Goal: Task Accomplishment & Management: Use online tool/utility

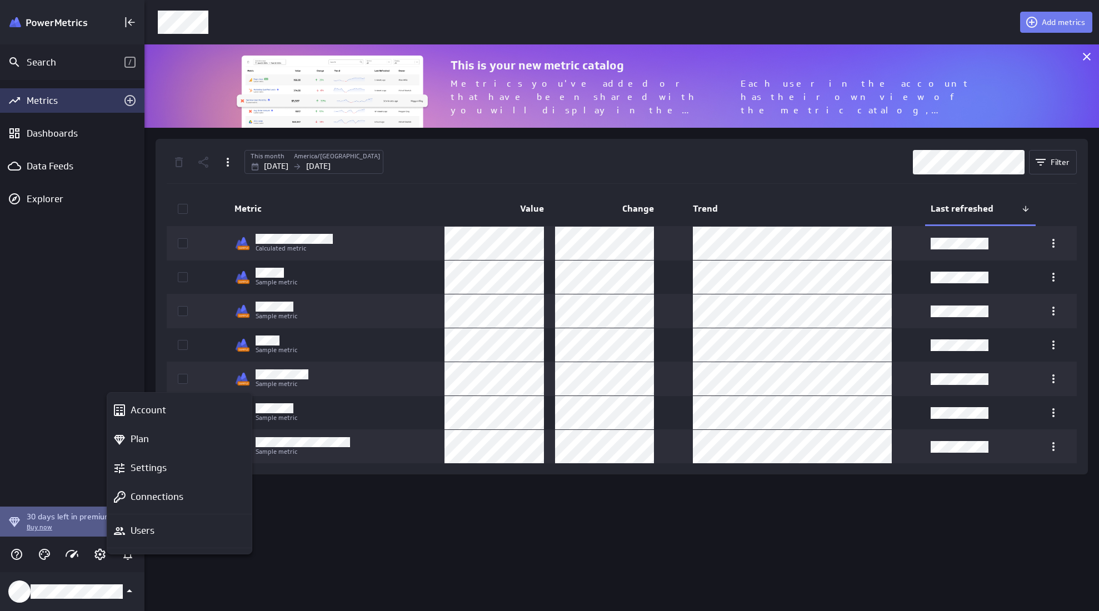
scroll to position [628, 972]
drag, startPoint x: 464, startPoint y: 553, endPoint x: 456, endPoint y: 550, distance: 8.8
click at [462, 553] on div at bounding box center [549, 305] width 1099 height 611
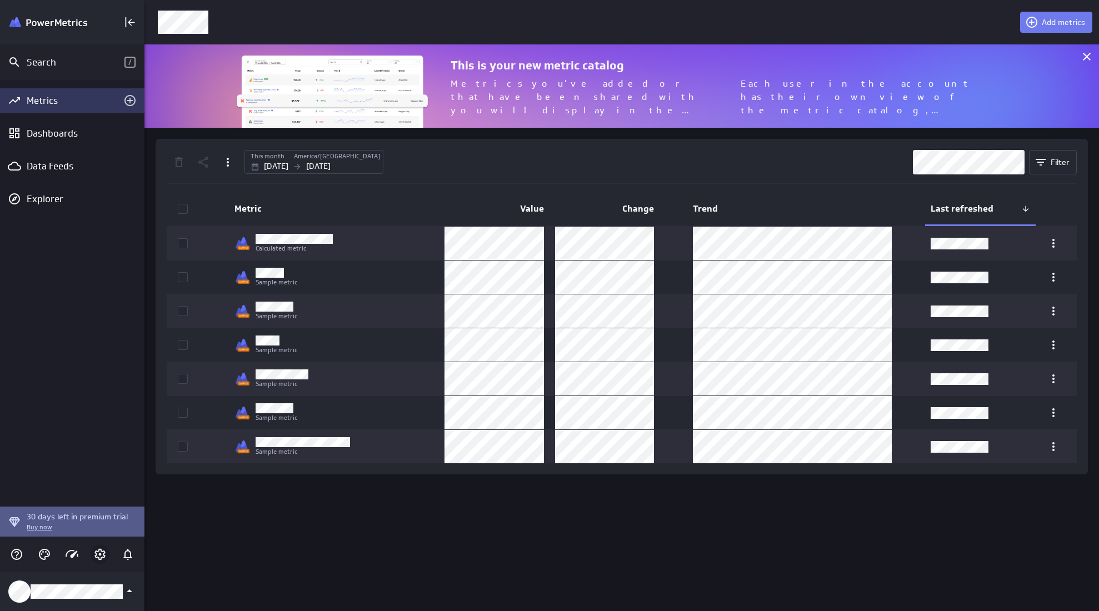
click at [108, 554] on div "Main Menu" at bounding box center [100, 554] width 19 height 19
click at [106, 555] on icon "Account and settings" at bounding box center [99, 554] width 13 height 13
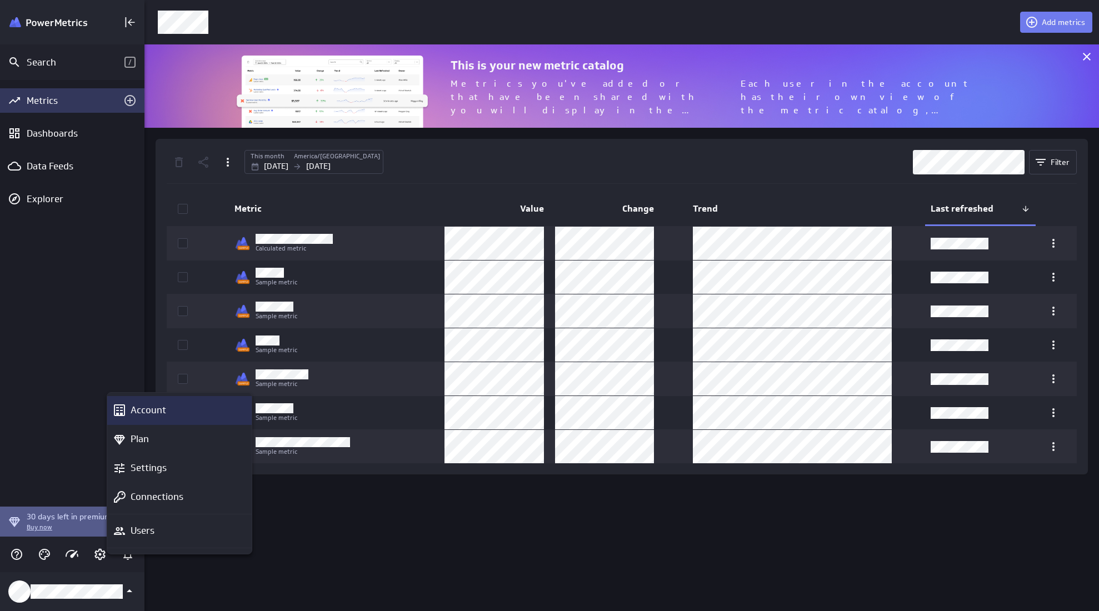
click at [171, 412] on div "Account" at bounding box center [184, 410] width 117 height 14
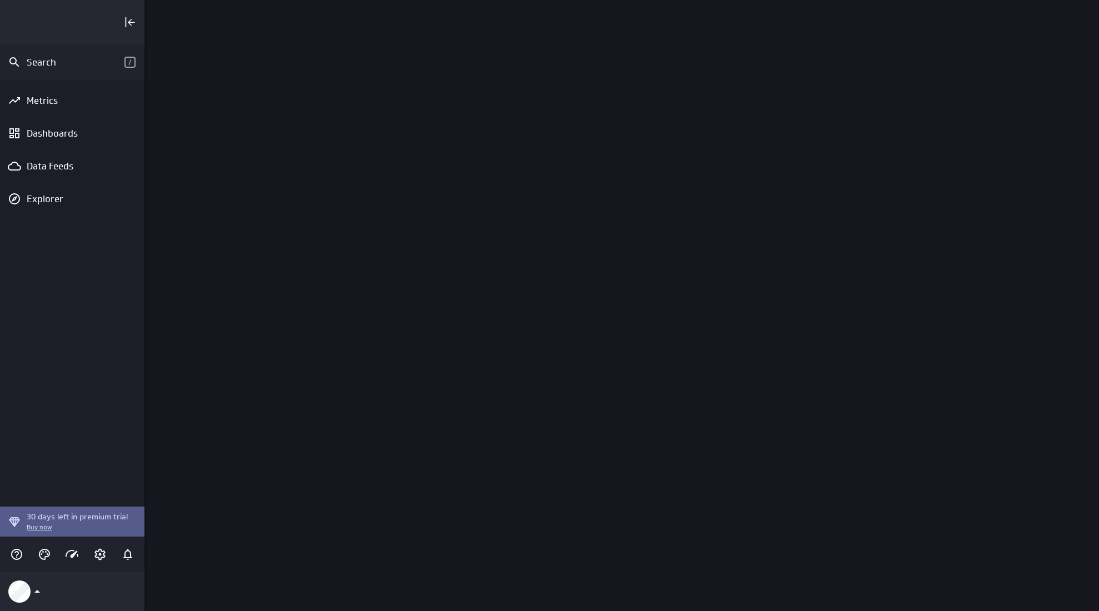
scroll to position [628, 972]
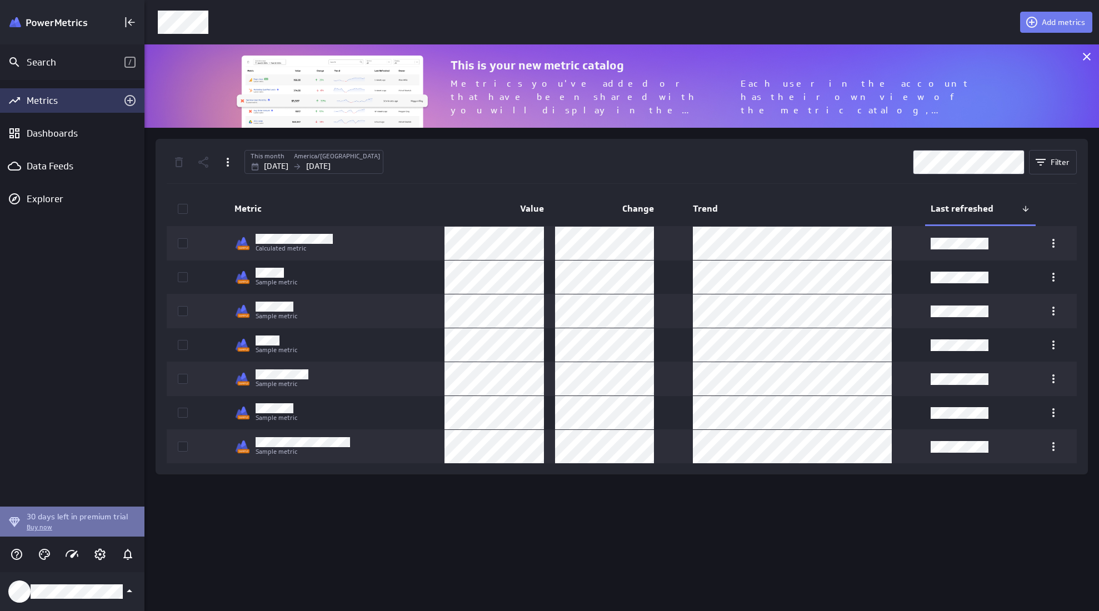
scroll to position [628, 972]
click at [96, 558] on icon "Account and settings" at bounding box center [99, 554] width 13 height 13
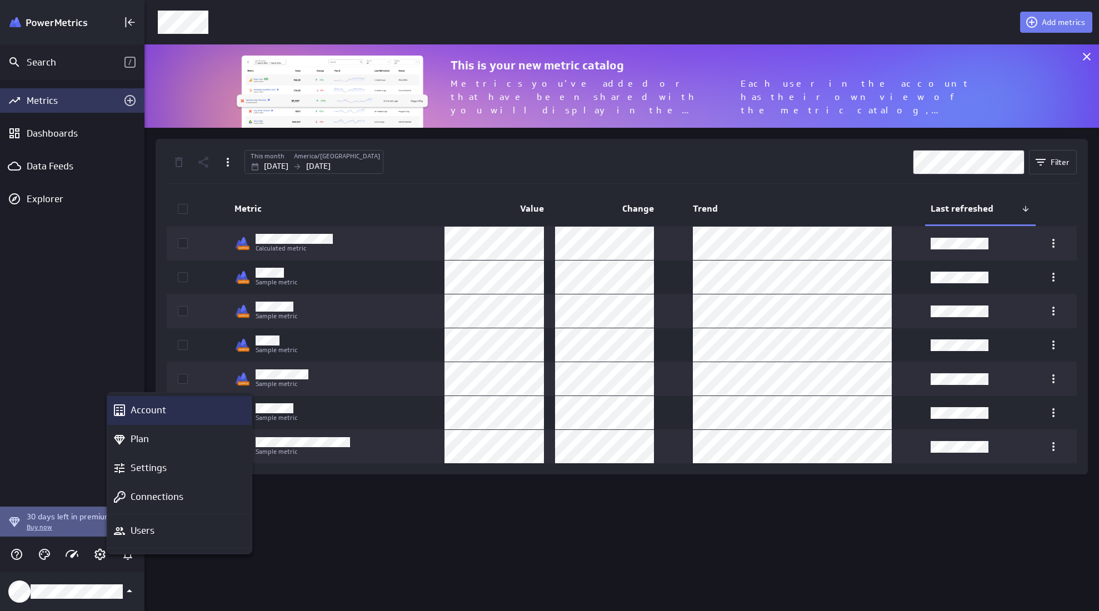
click at [149, 411] on p "Account" at bounding box center [149, 410] width 36 height 14
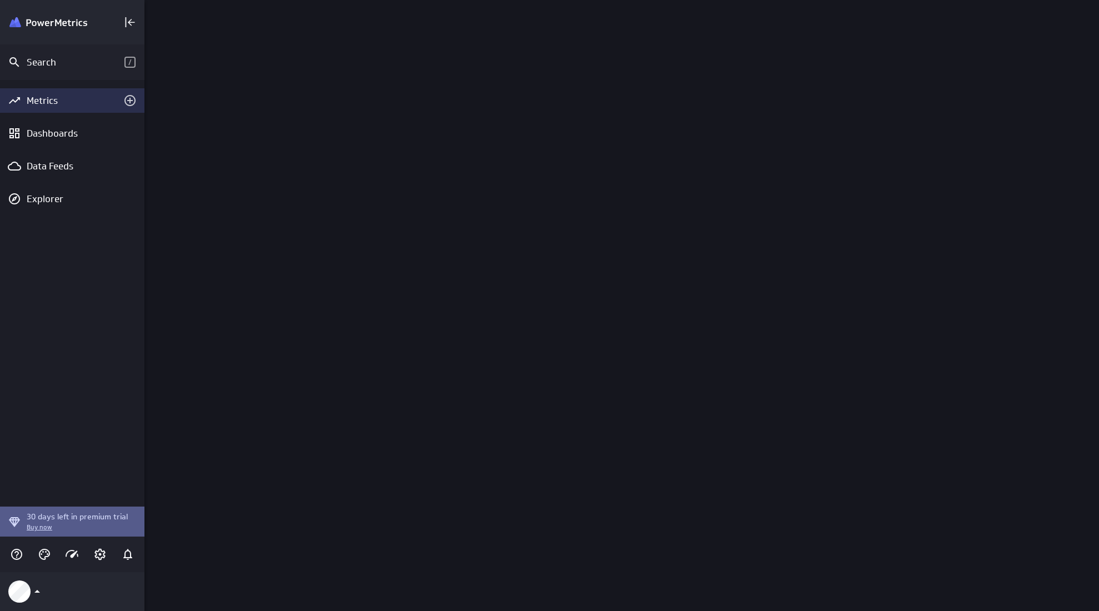
scroll to position [628, 972]
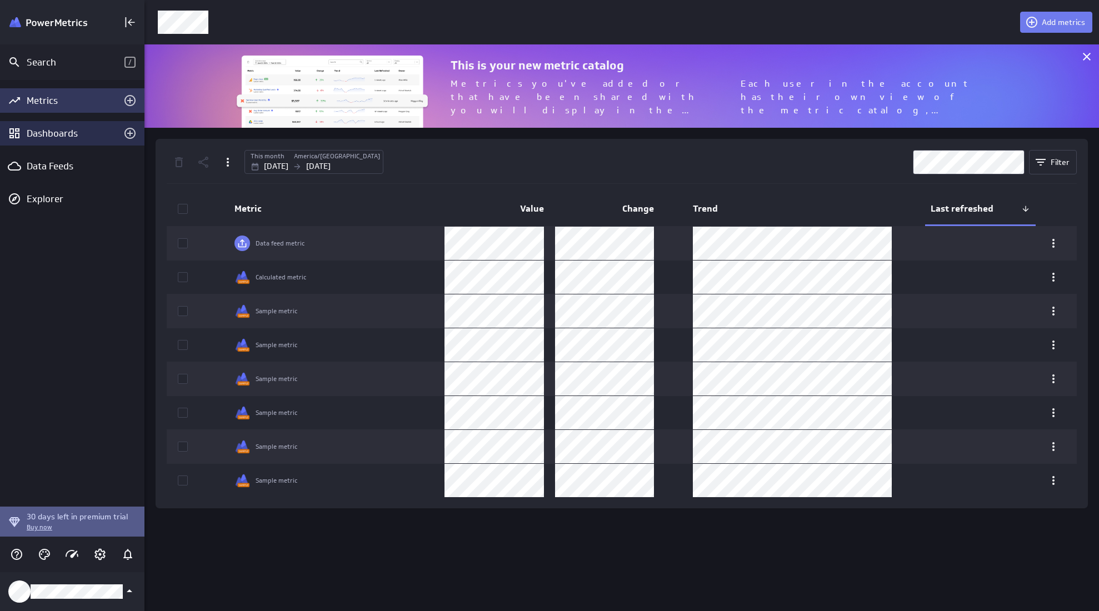
click at [74, 131] on div "Dashboards" at bounding box center [72, 133] width 91 height 12
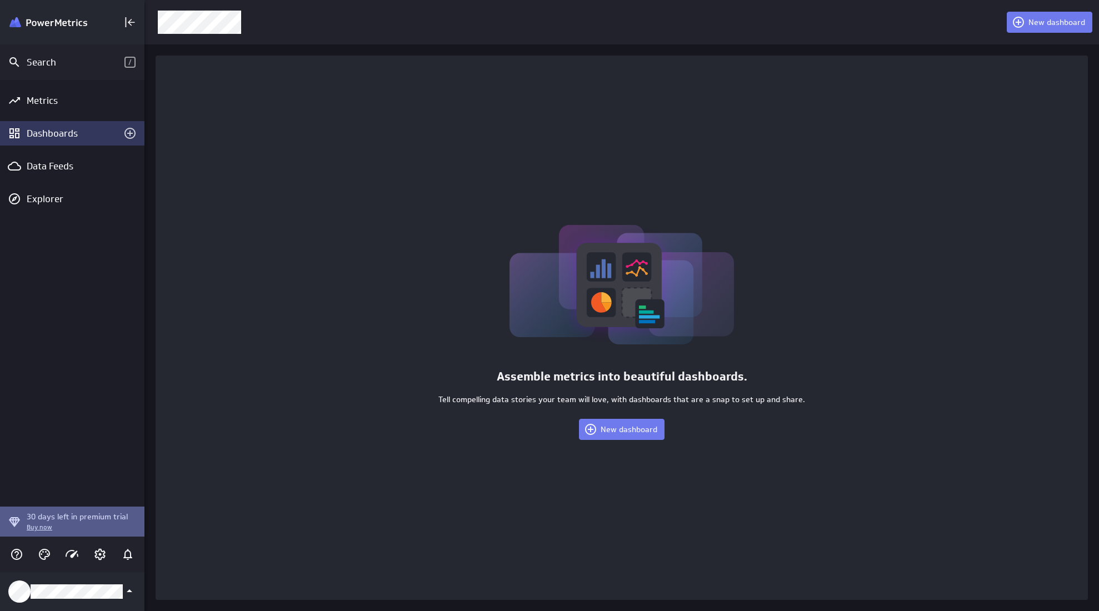
scroll to position [628, 972]
click at [602, 433] on span "New dashboard" at bounding box center [628, 429] width 57 height 10
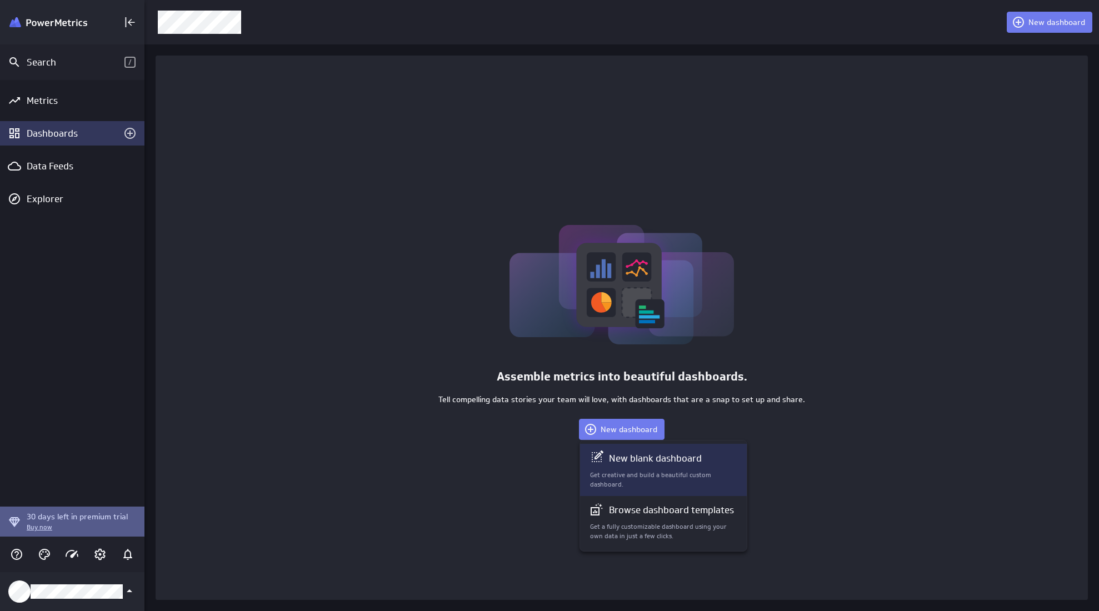
click at [668, 475] on p "Get creative and build a beautiful custom dashboard." at bounding box center [664, 480] width 148 height 19
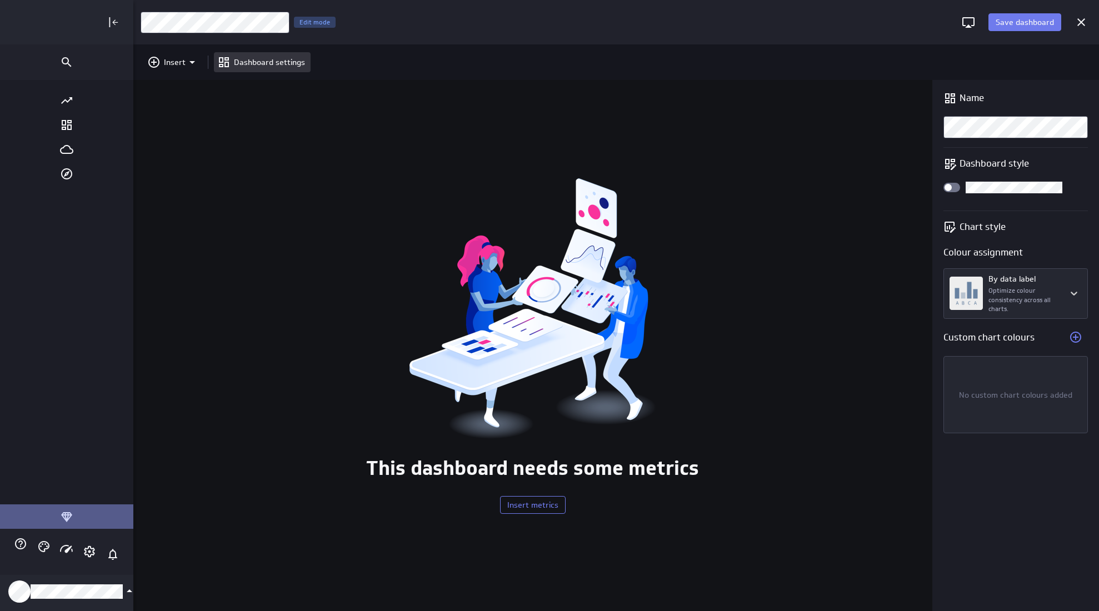
scroll to position [628, 1077]
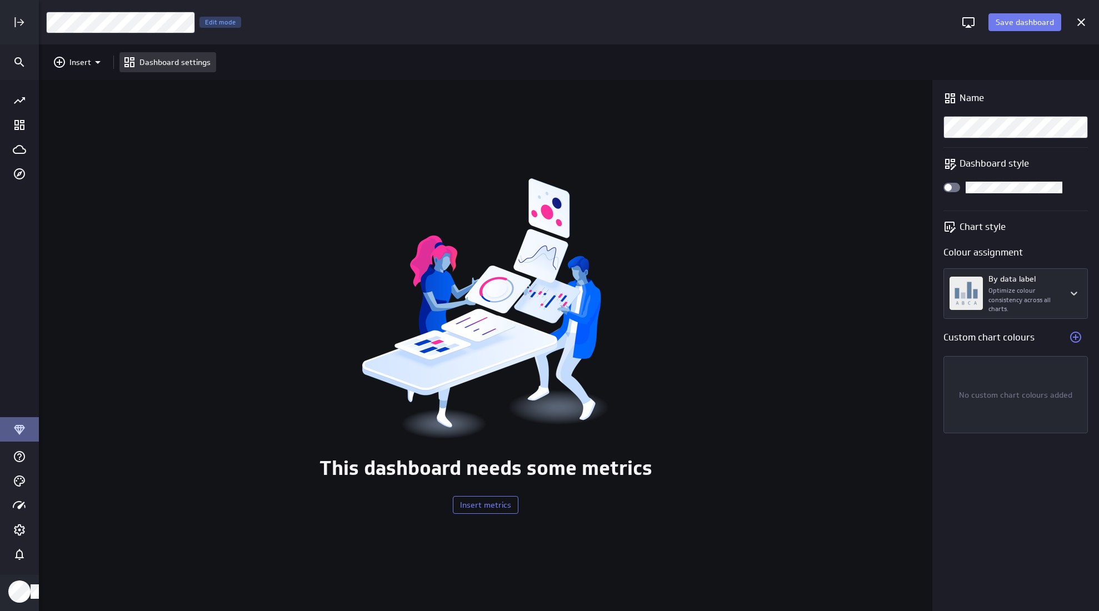
click at [86, 74] on div "Insert Dashboard settings" at bounding box center [569, 62] width 1060 height 36
click at [85, 64] on p "Insert" at bounding box center [80, 63] width 22 height 12
click at [102, 90] on div "Metrics" at bounding box center [88, 90] width 39 height 12
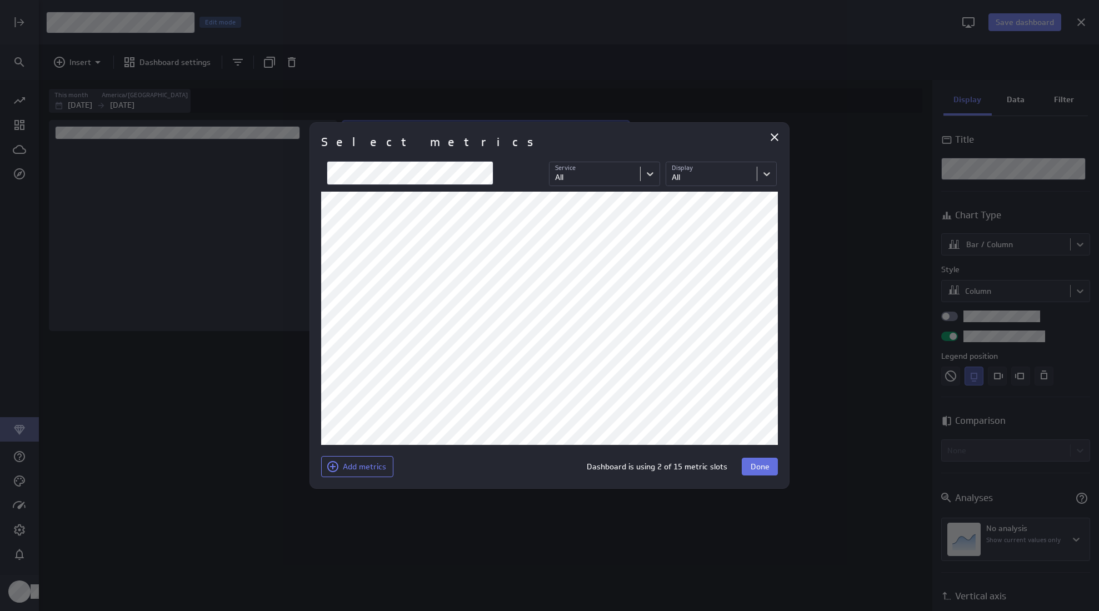
scroll to position [0, 0]
click at [763, 466] on span "Done" at bounding box center [759, 467] width 19 height 10
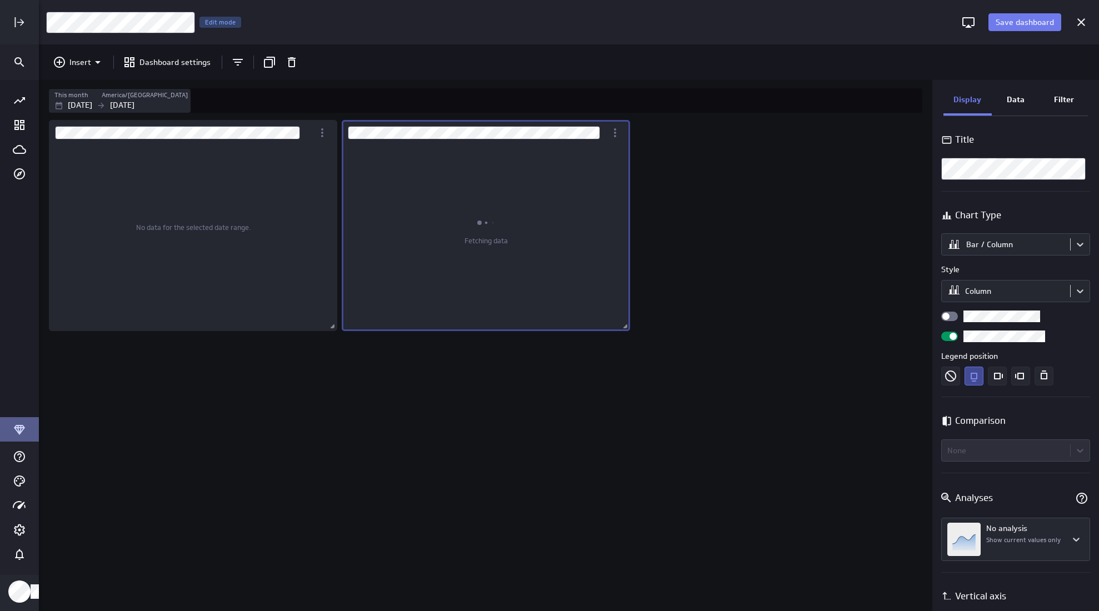
click at [1026, 33] on div "Save dashboard" at bounding box center [1012, 22] width 114 height 29
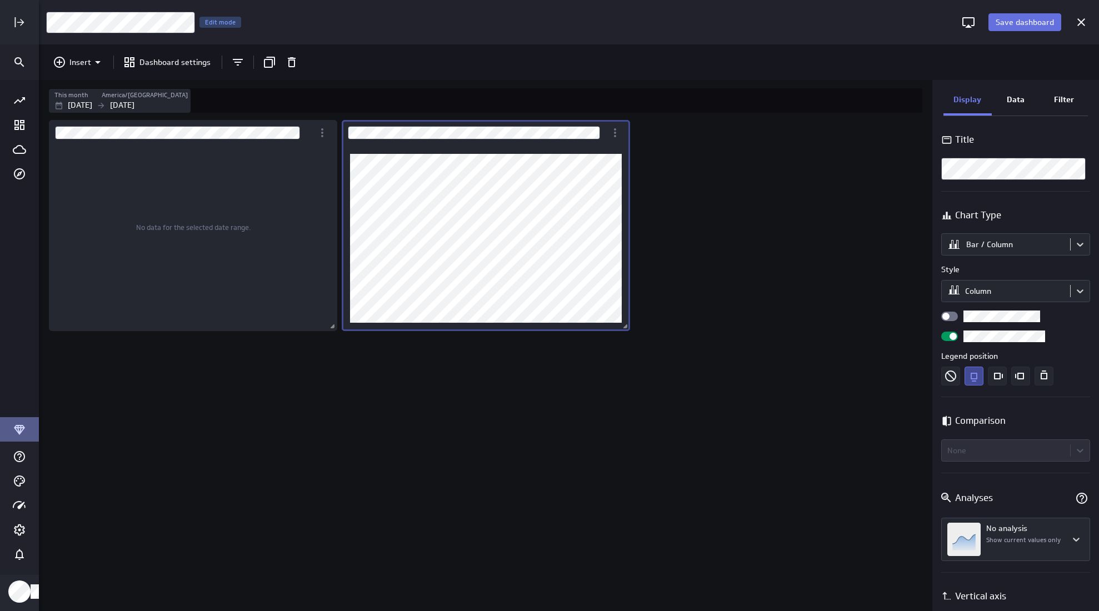
click at [1023, 19] on span "Save dashboard" at bounding box center [1024, 22] width 58 height 10
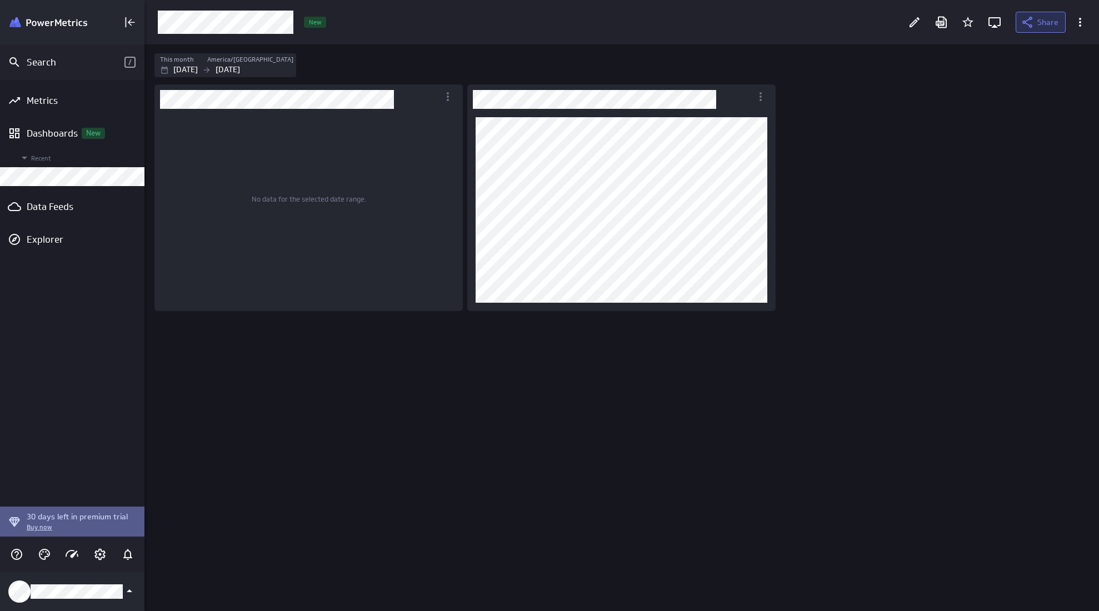
click at [1046, 28] on button "Share" at bounding box center [1040, 22] width 50 height 21
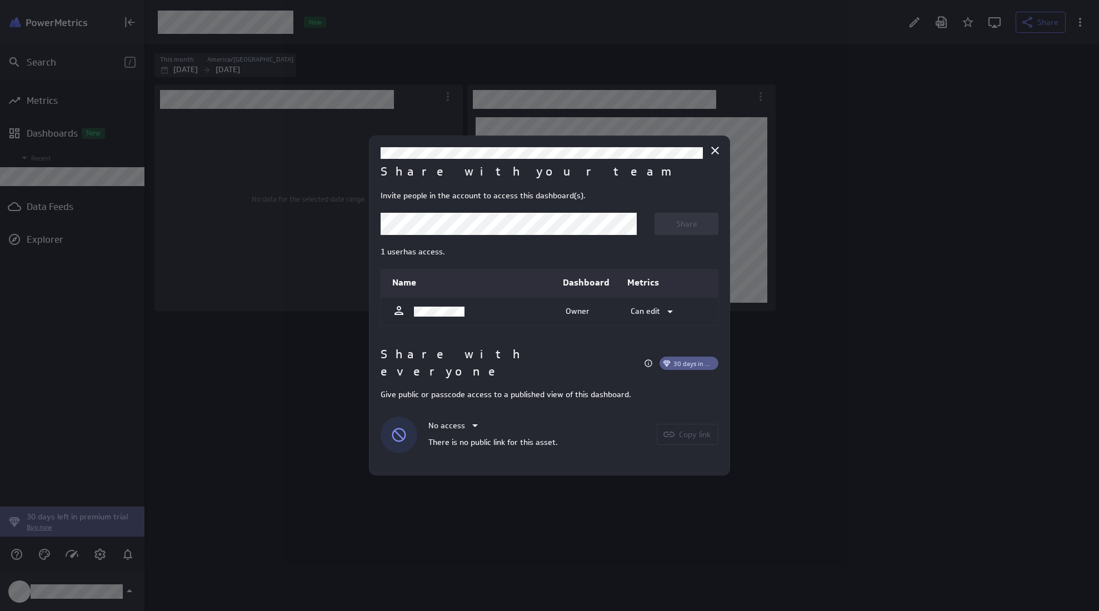
click at [620, 230] on body "Search / Metrics Dashboards New Recent Data Feeds Explorer 30 days left in prem…" at bounding box center [549, 305] width 1099 height 611
click at [699, 235] on button "Share" at bounding box center [686, 224] width 64 height 22
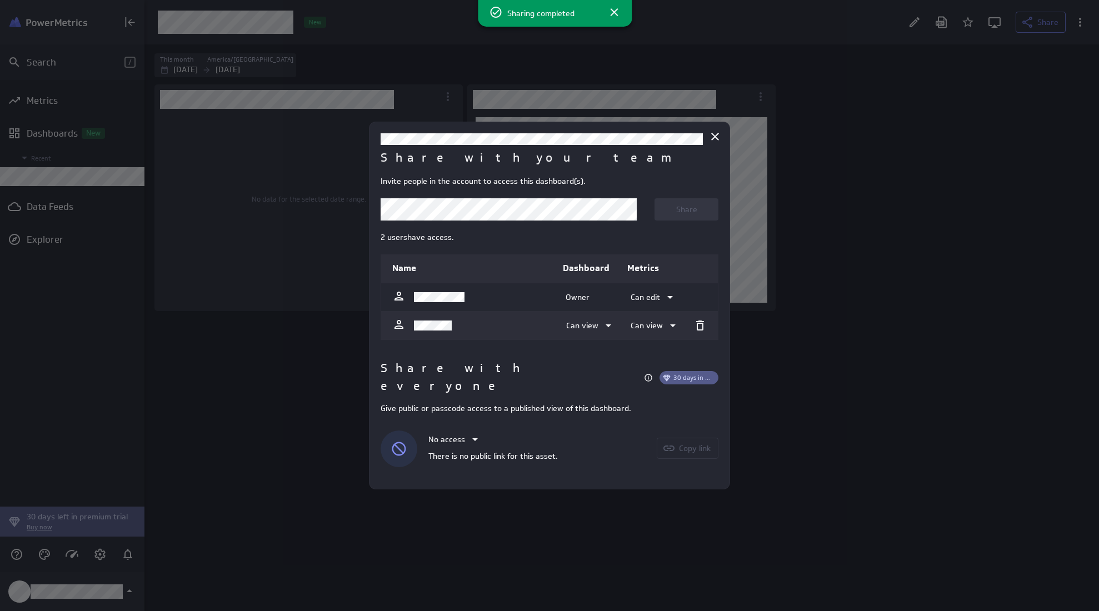
click at [1078, 352] on div at bounding box center [549, 305] width 1099 height 611
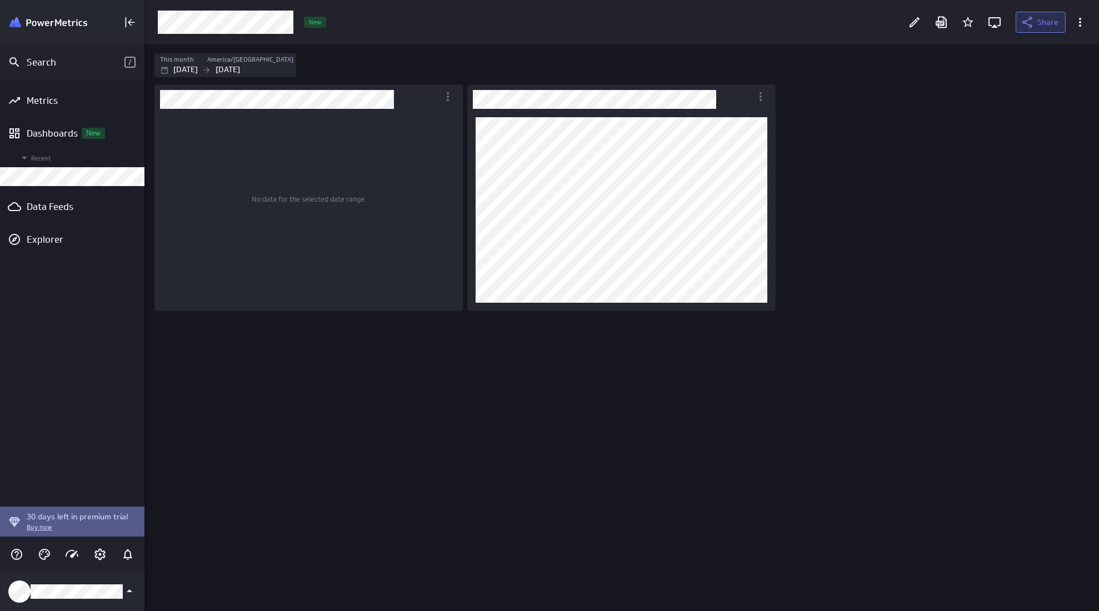
click at [1038, 23] on span "Share" at bounding box center [1047, 22] width 21 height 10
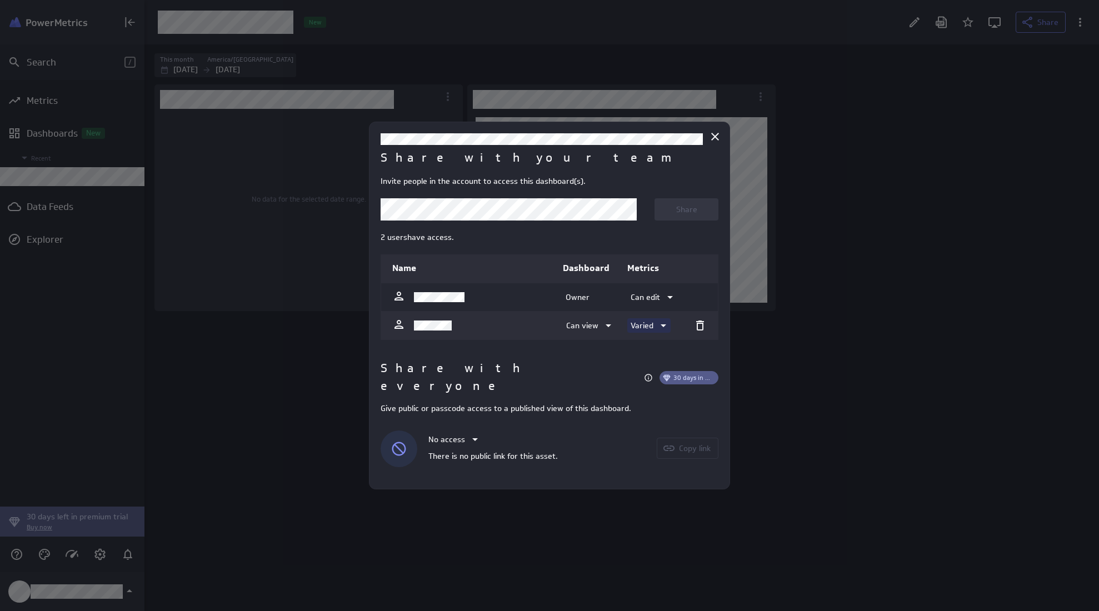
click at [654, 332] on span at bounding box center [661, 325] width 17 height 13
click at [672, 392] on div "Can edit (1/2)" at bounding box center [671, 385] width 86 height 27
click at [719, 143] on icon "Close" at bounding box center [714, 136] width 13 height 13
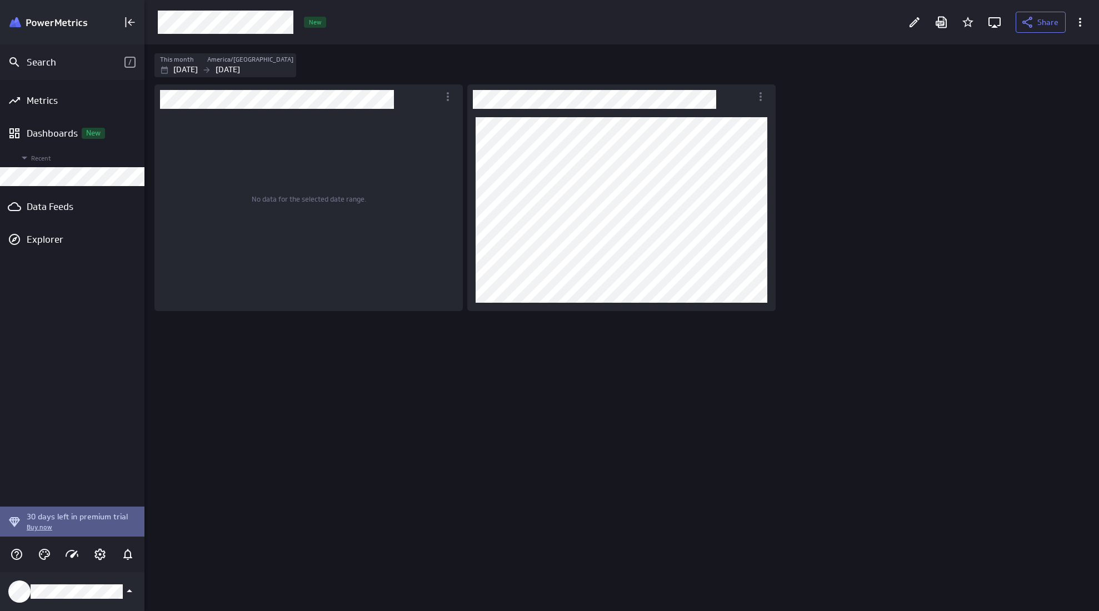
scroll to position [628, 972]
click at [63, 204] on div "Data Feeds" at bounding box center [72, 207] width 91 height 12
